Goal: Transaction & Acquisition: Subscribe to service/newsletter

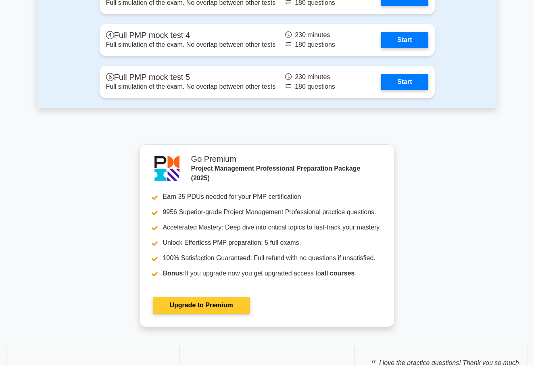
scroll to position [2621, 0]
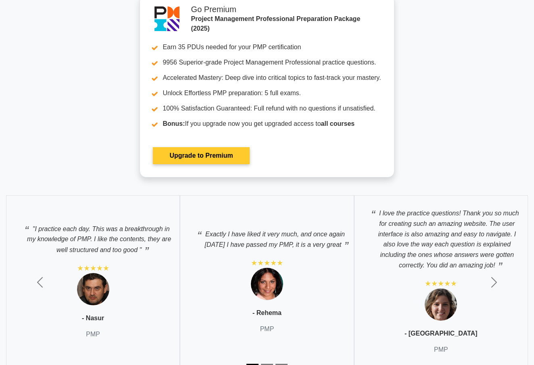
click at [209, 156] on link "Upgrade to Premium" at bounding box center [201, 155] width 96 height 17
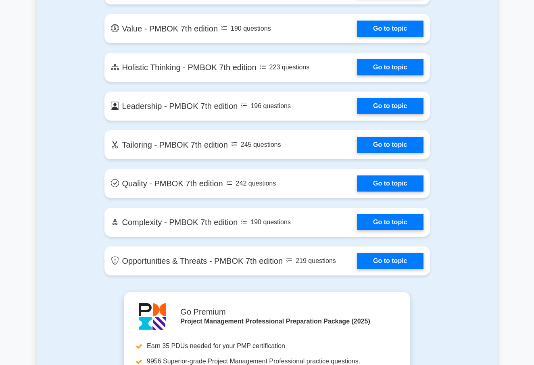
scroll to position [1976, 0]
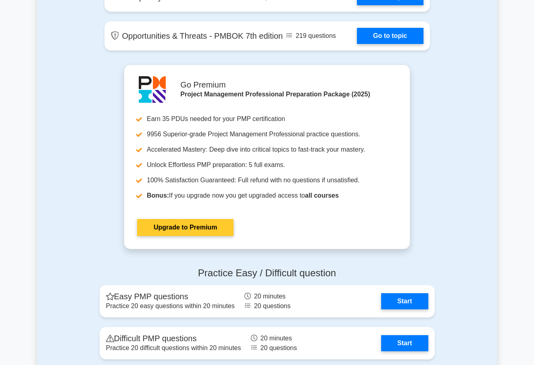
click at [200, 232] on link "Upgrade to Premium" at bounding box center [185, 227] width 96 height 17
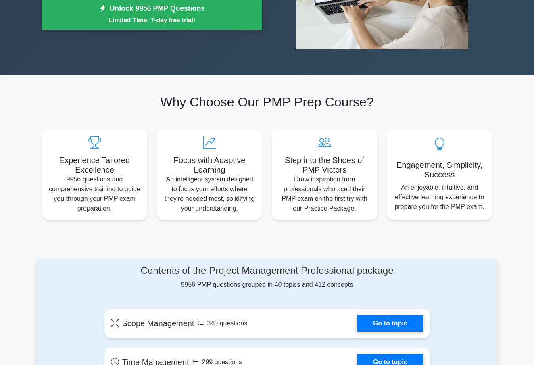
scroll to position [0, 0]
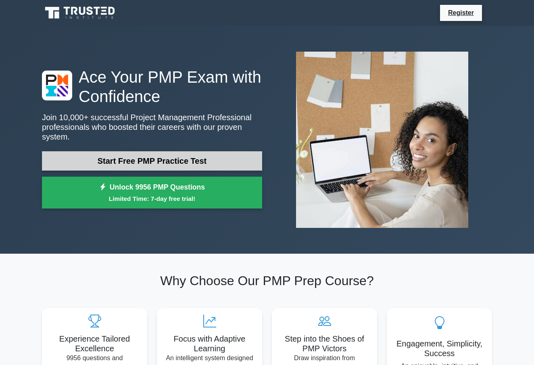
click at [200, 154] on link "Start Free PMP Practice Test" at bounding box center [152, 160] width 220 height 19
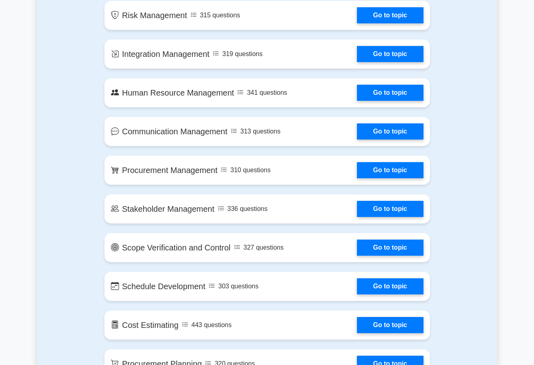
scroll to position [961, 0]
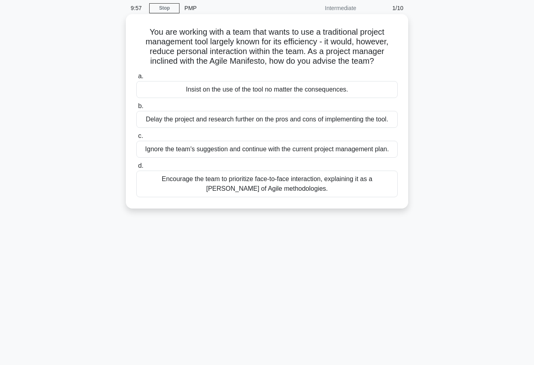
scroll to position [71, 0]
